Goal: Information Seeking & Learning: Understand process/instructions

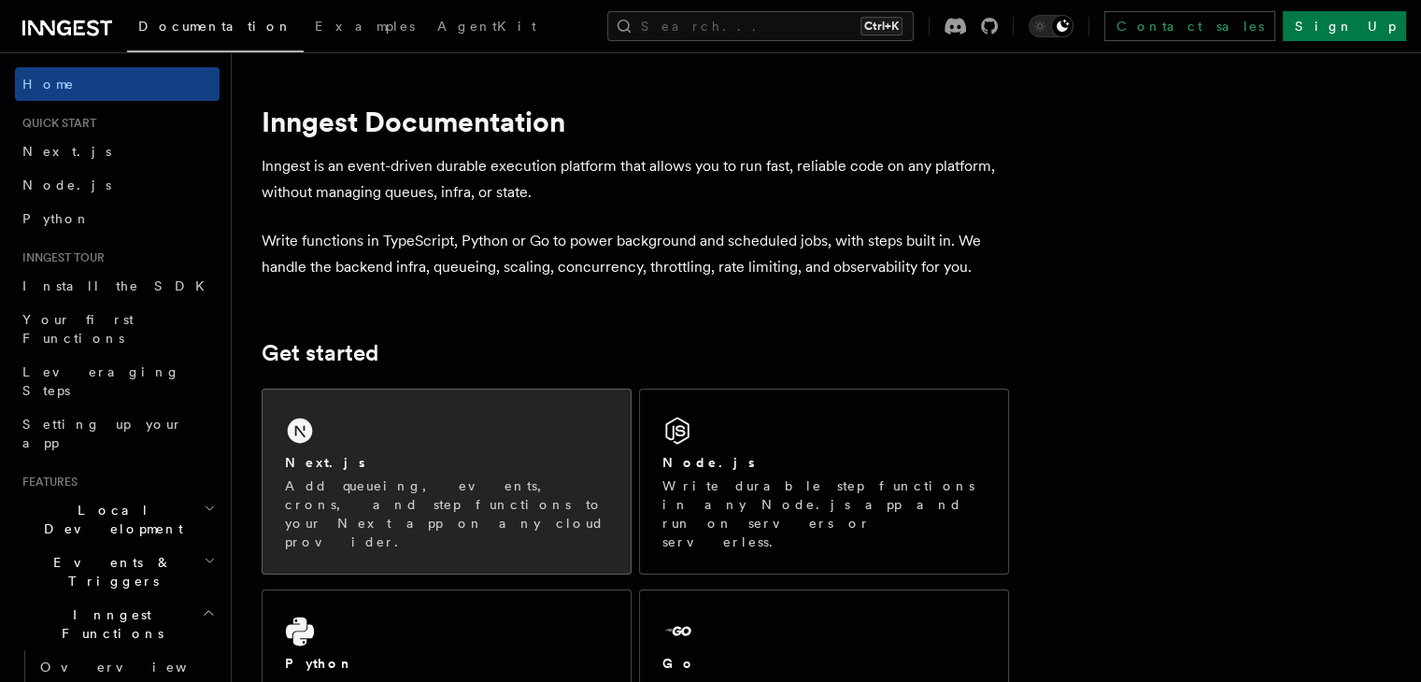
click at [445, 424] on div "Next.js Add queueing, events, crons, and step functions to your Next app on any…" at bounding box center [446, 482] width 368 height 184
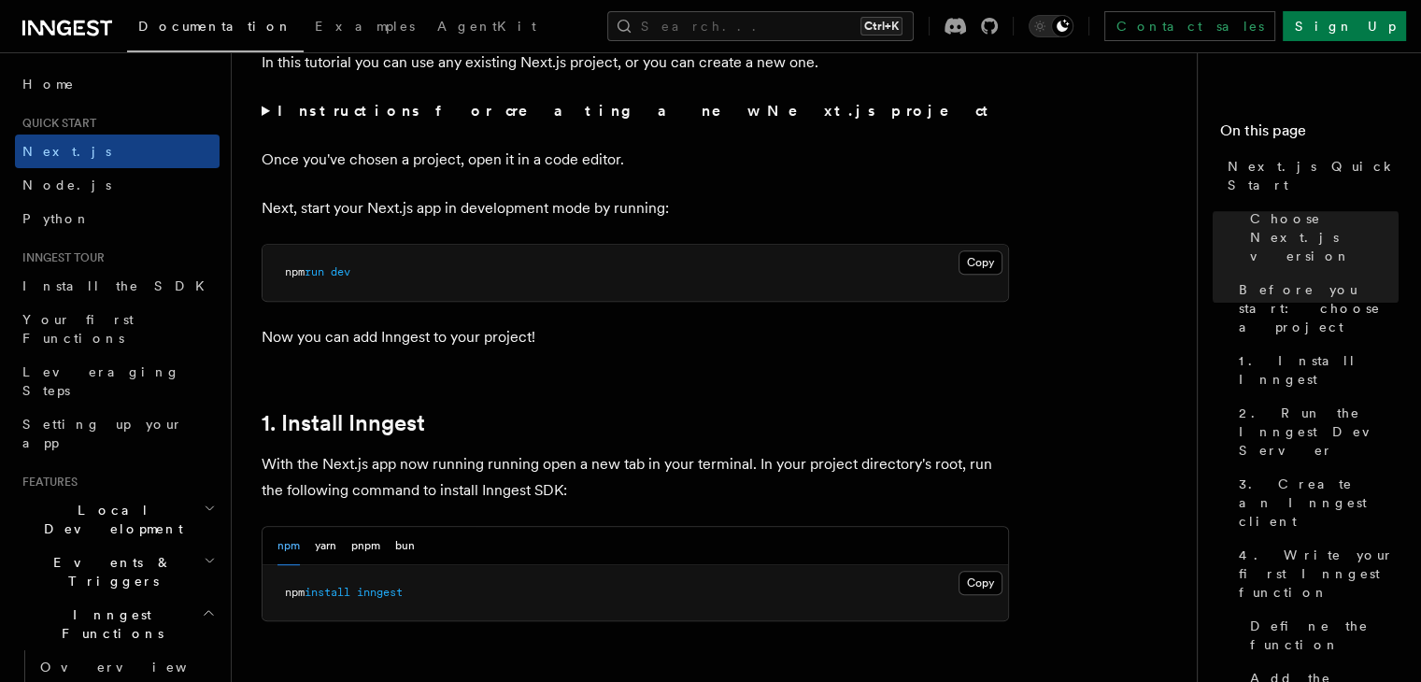
scroll to position [792, 0]
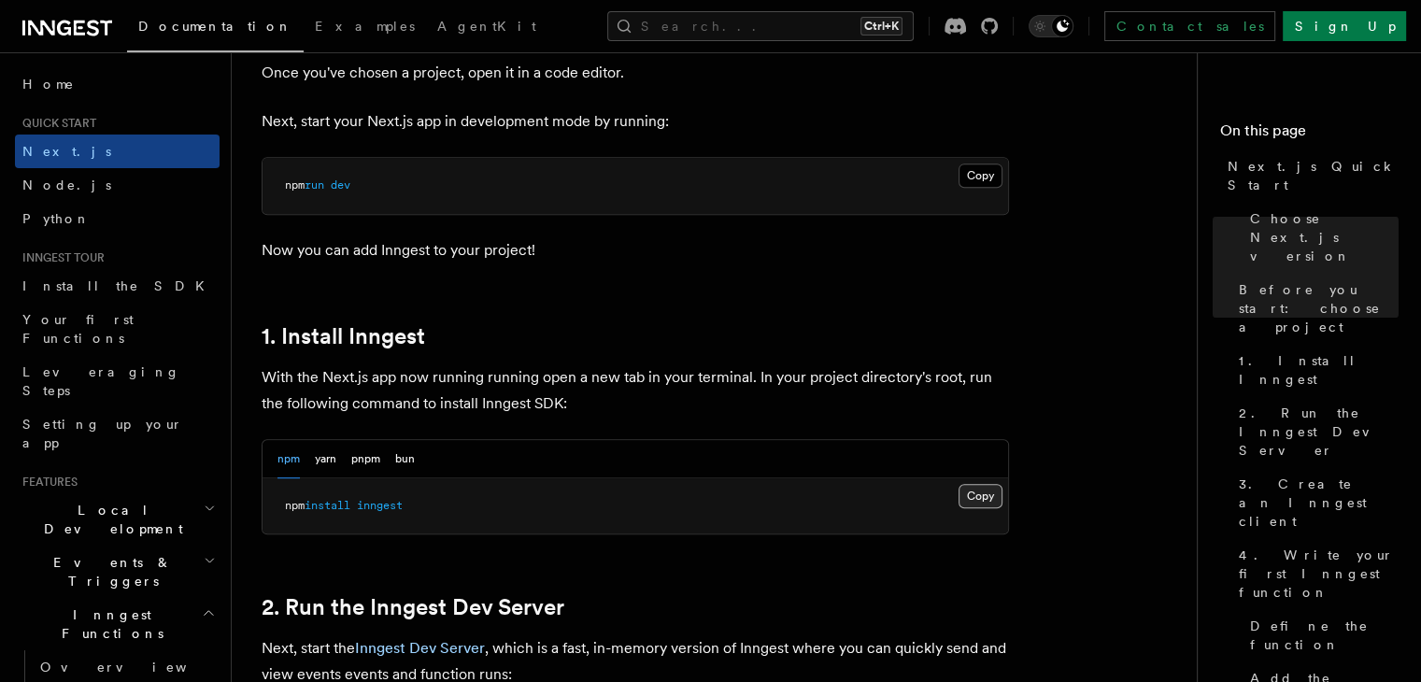
click at [979, 492] on button "Copy Copied" at bounding box center [980, 496] width 44 height 24
click at [885, 595] on h2 "2. Run the Inngest Dev Server" at bounding box center [635, 607] width 747 height 26
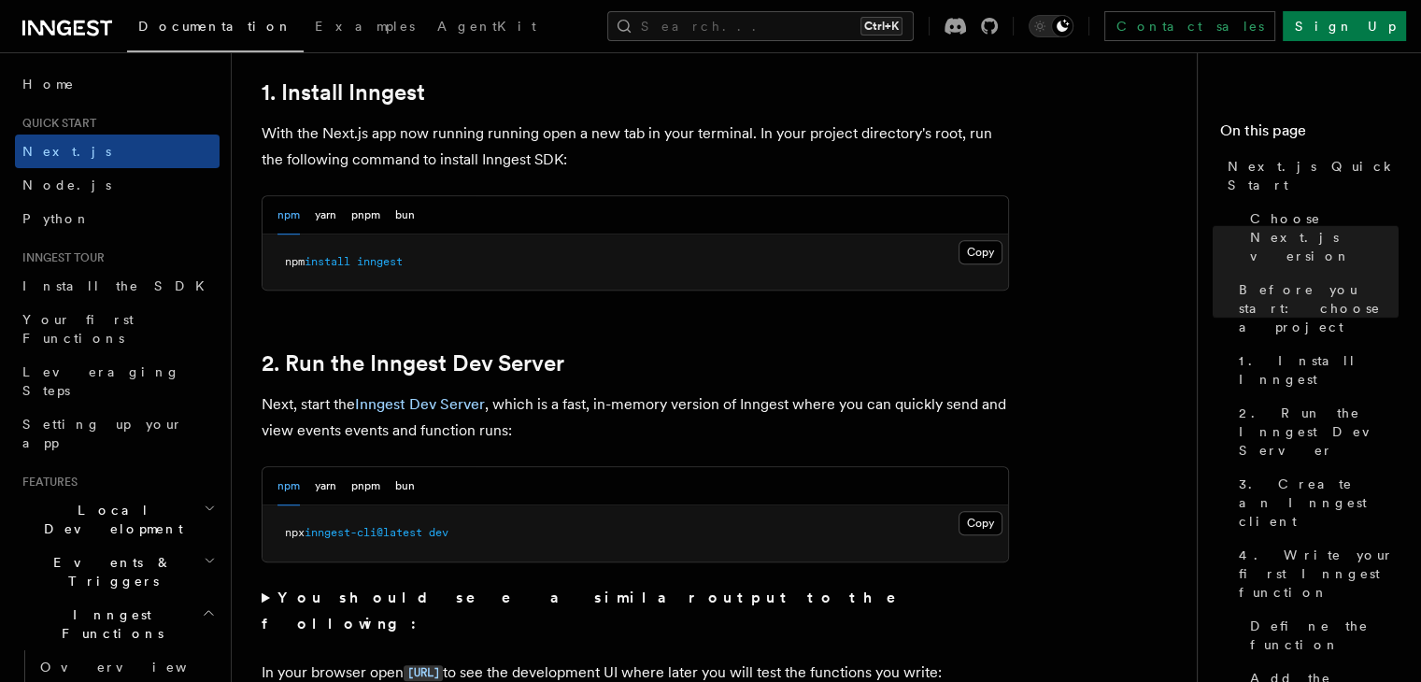
scroll to position [1065, 0]
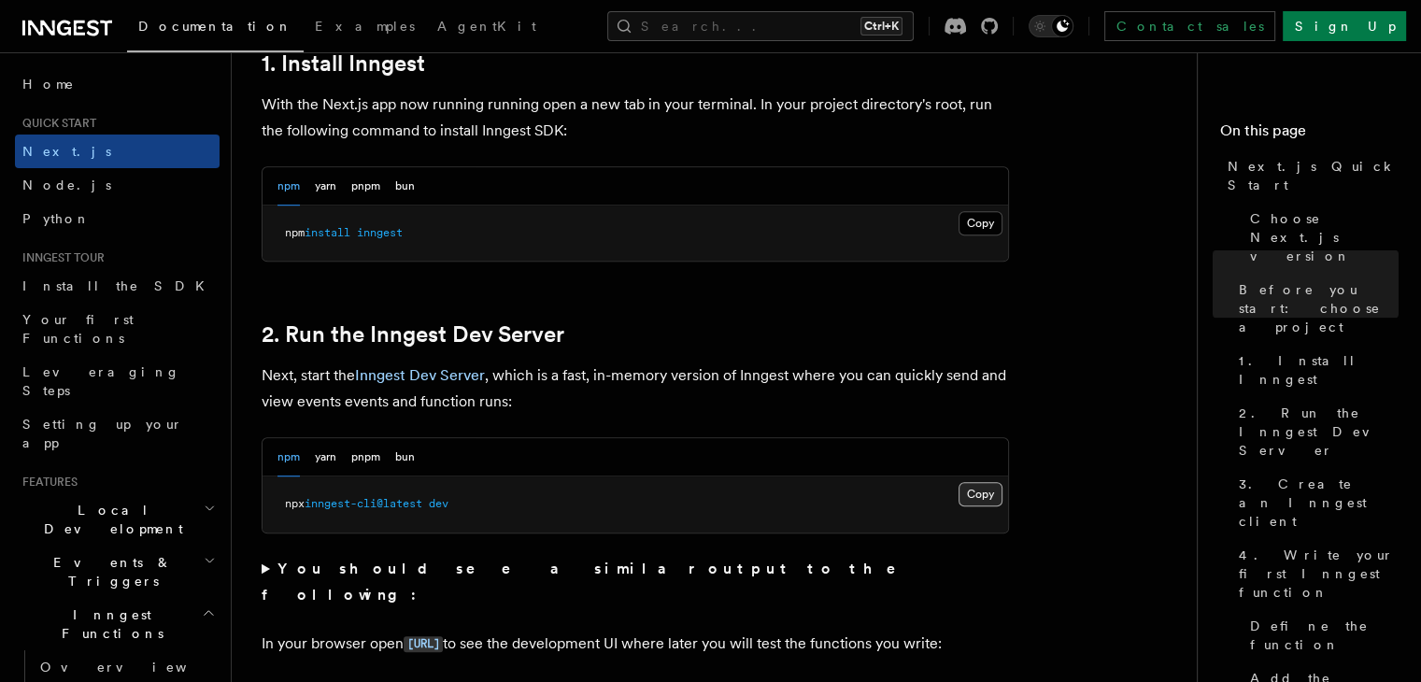
click at [982, 493] on button "Copy Copied" at bounding box center [980, 494] width 44 height 24
click at [986, 484] on button "Copy Copied" at bounding box center [980, 494] width 44 height 24
click at [654, 520] on pre "npx inngest-cli@latest dev" at bounding box center [634, 504] width 745 height 56
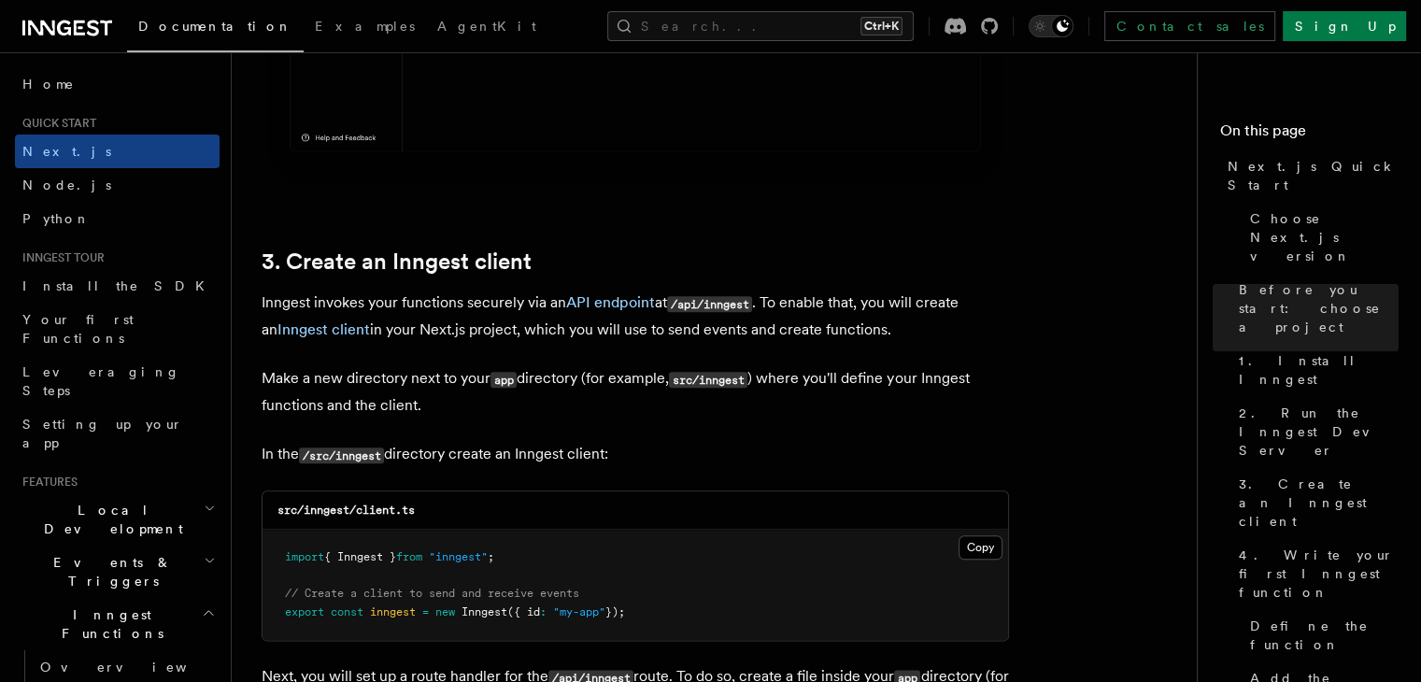
scroll to position [2047, 0]
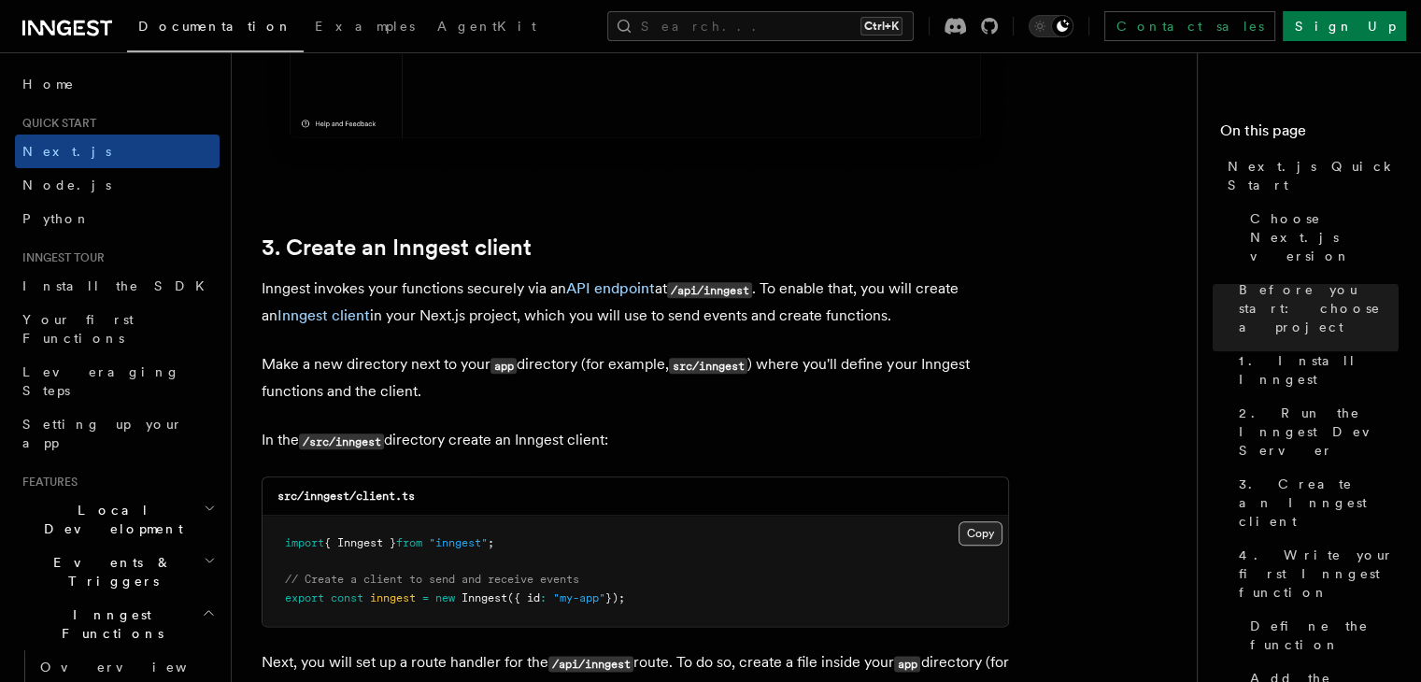
click at [997, 539] on button "Copy Copied" at bounding box center [980, 533] width 44 height 24
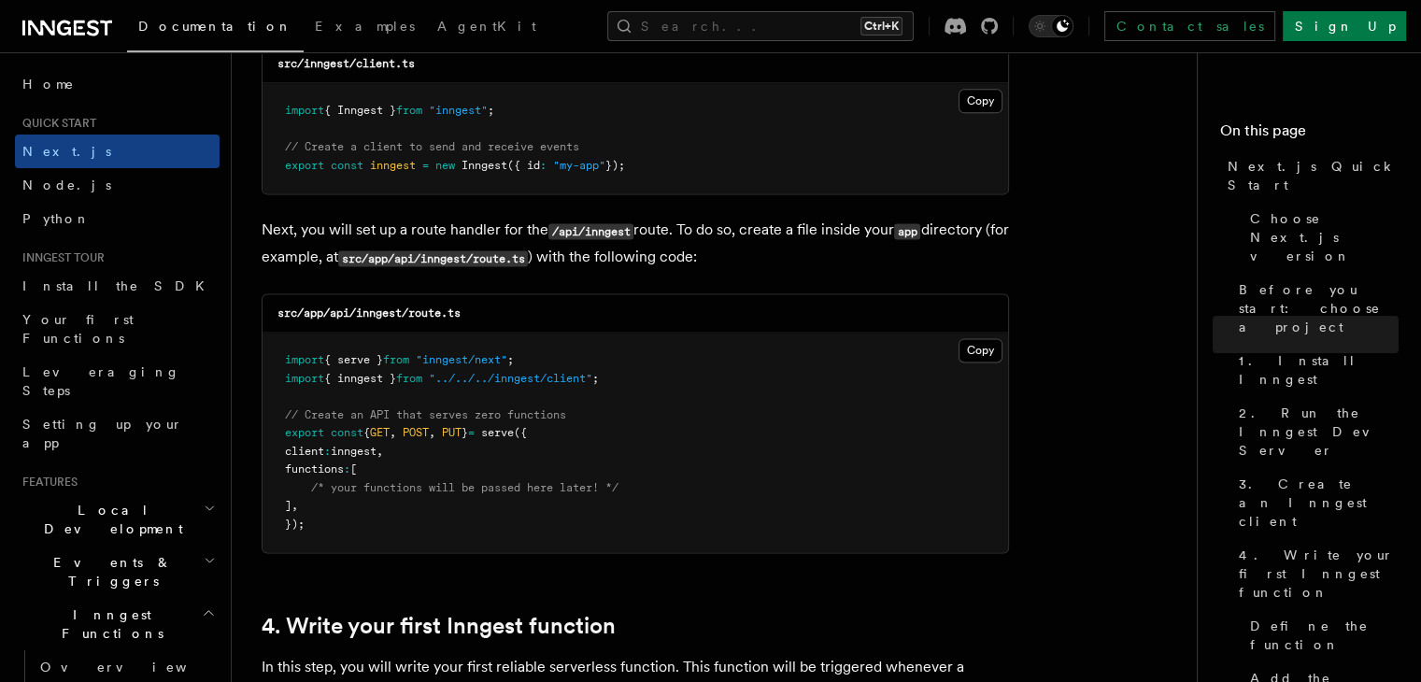
scroll to position [2493, 0]
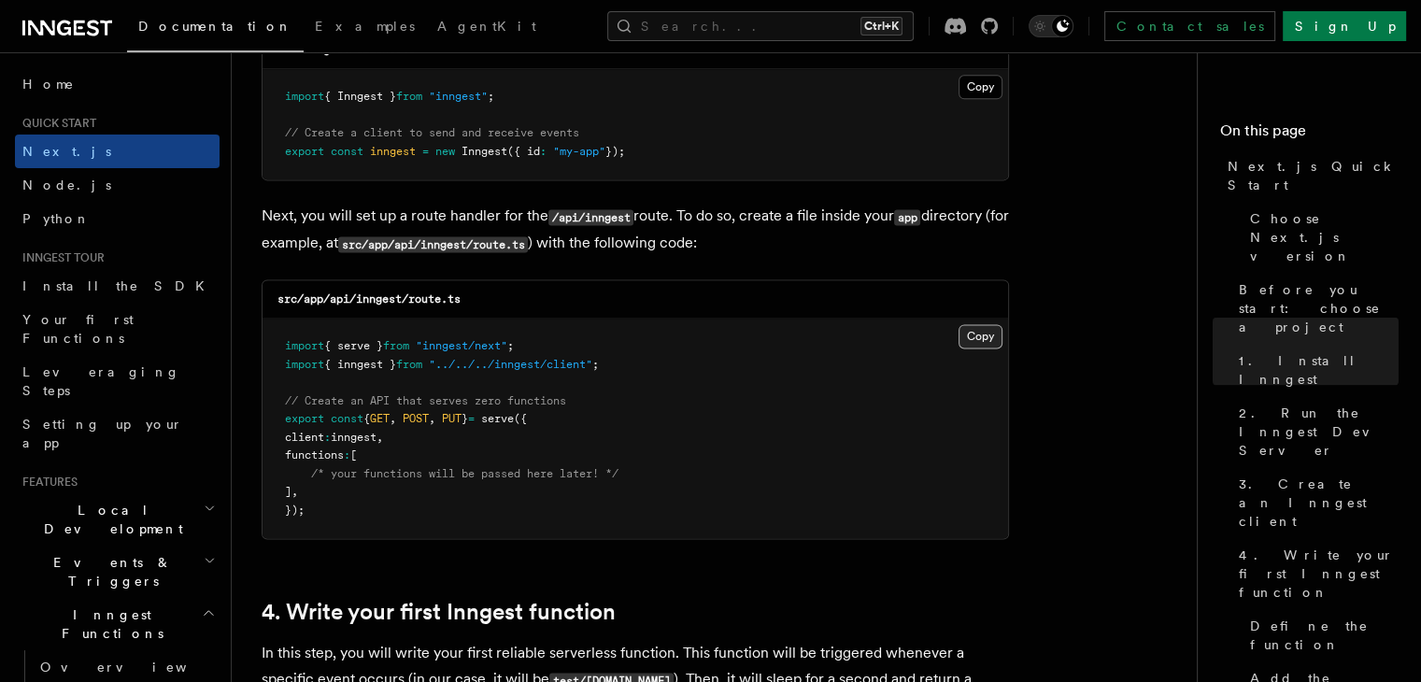
click at [979, 332] on button "Copy Copied" at bounding box center [980, 336] width 44 height 24
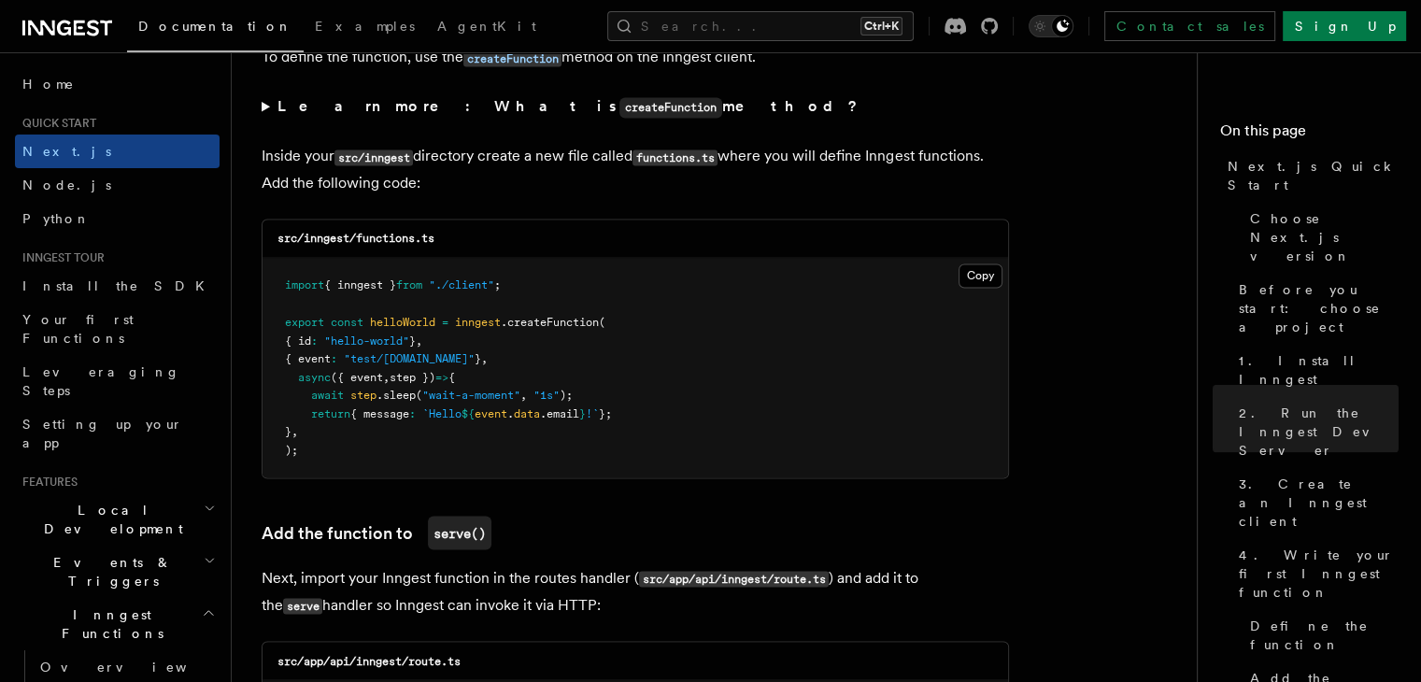
scroll to position [3217, 0]
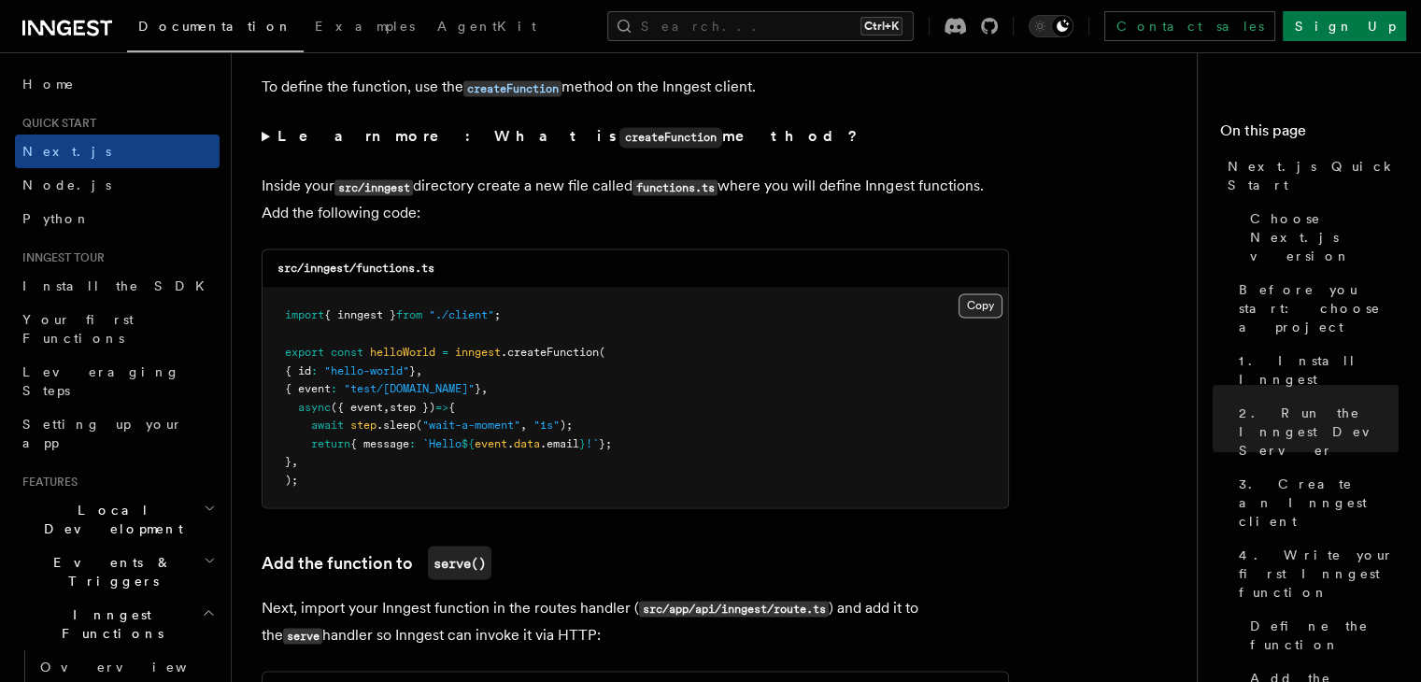
click at [998, 301] on button "Copy Copied" at bounding box center [980, 305] width 44 height 24
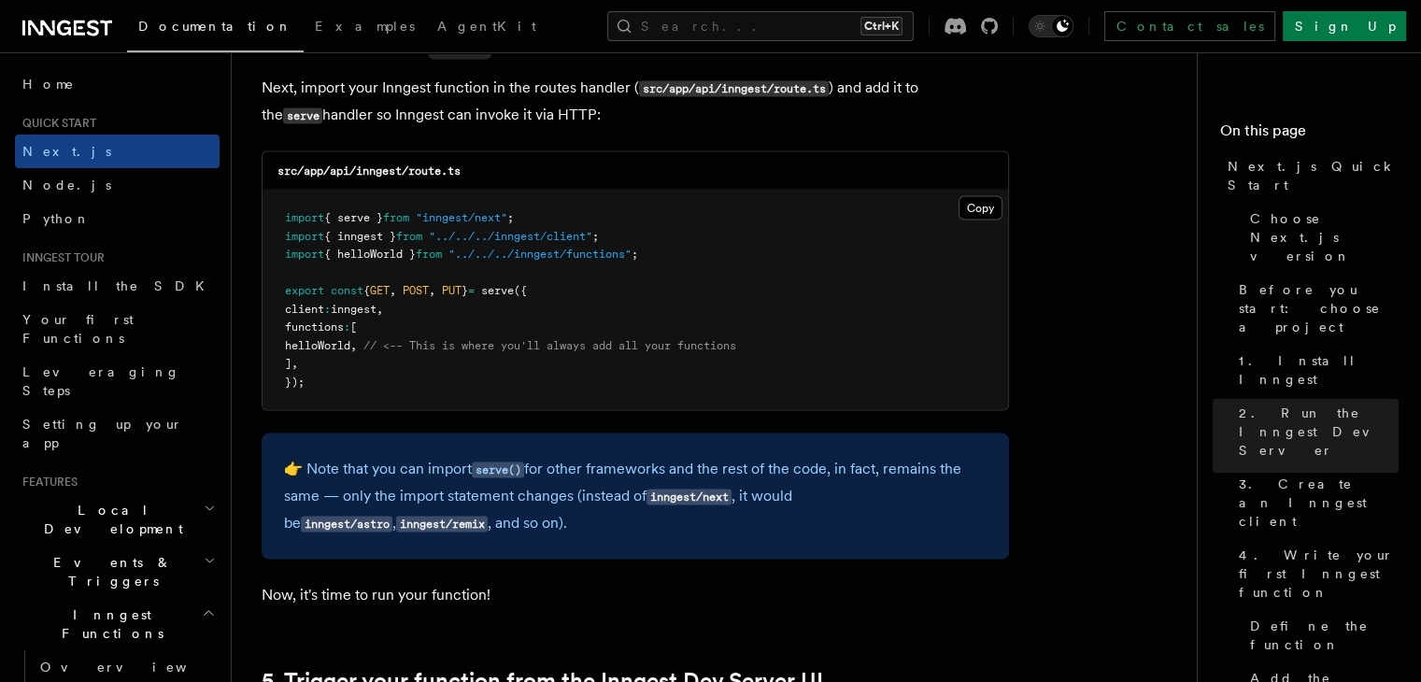
scroll to position [3751, 0]
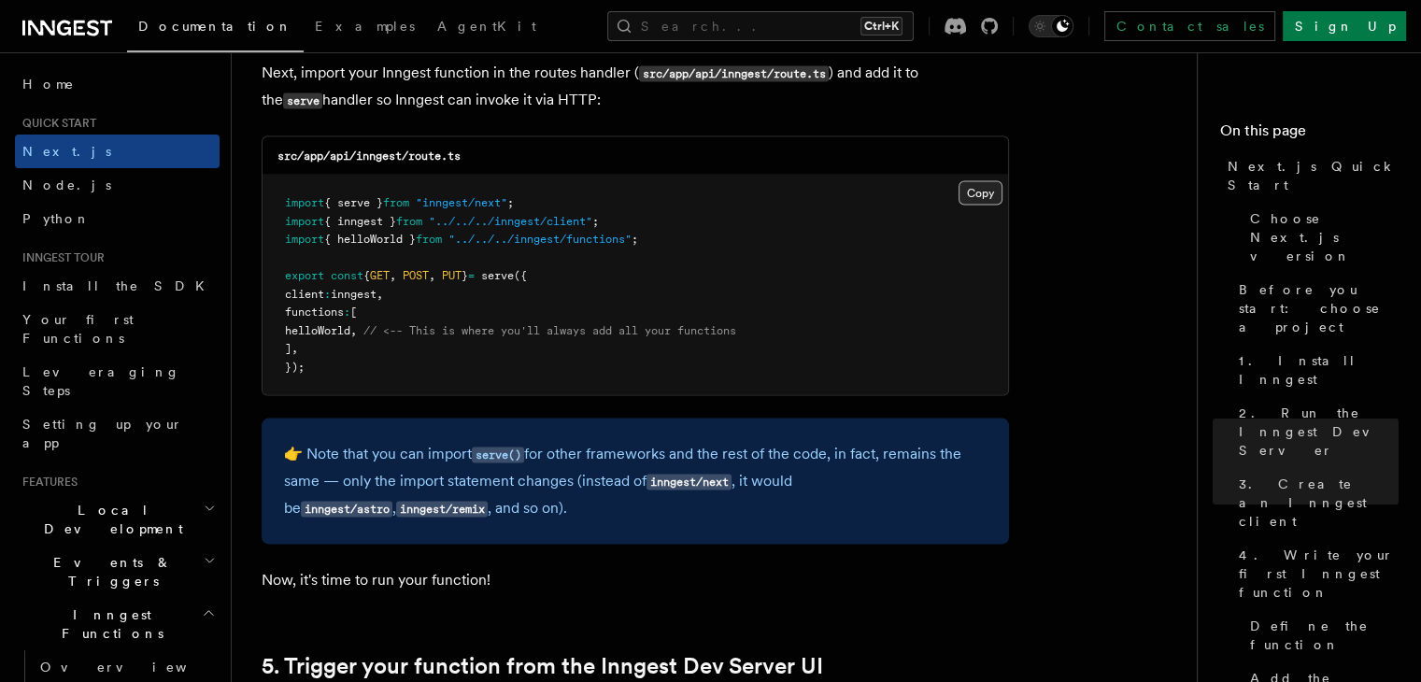
click at [980, 192] on button "Copy Copied" at bounding box center [980, 193] width 44 height 24
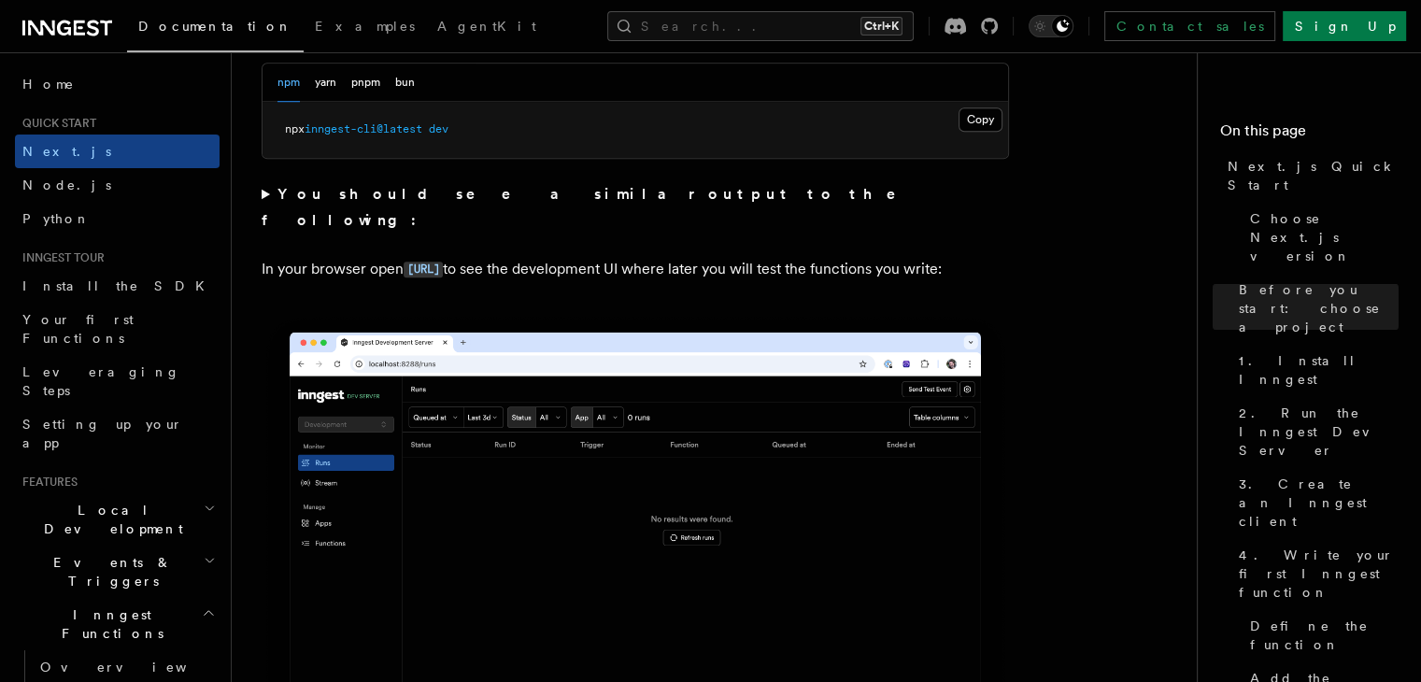
scroll to position [1435, 0]
